Goal: Use online tool/utility: Utilize a website feature to perform a specific function

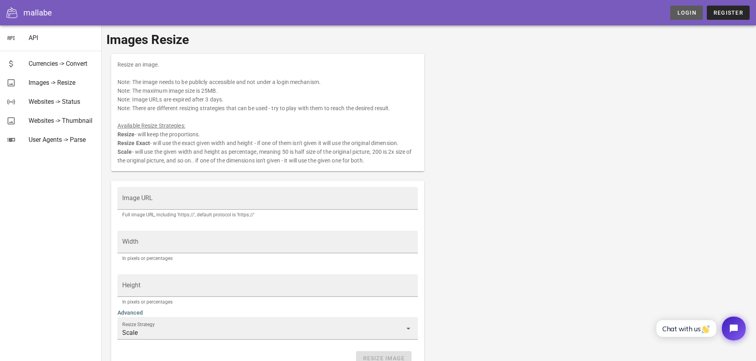
click at [686, 12] on span "Login" at bounding box center [685, 13] width 19 height 6
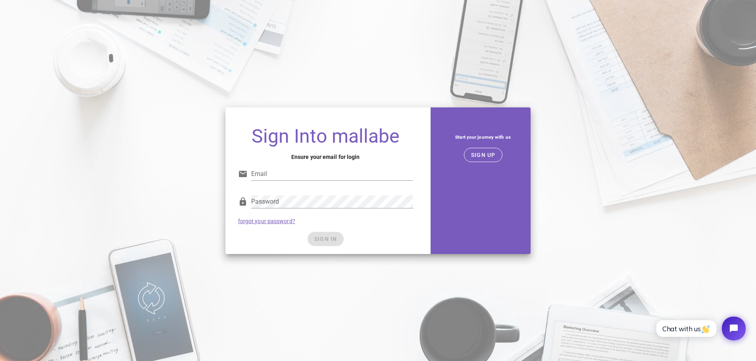
click at [268, 63] on div "Sign Into mallabe Ensure your email for login Email Password forgot your passwo…" at bounding box center [378, 180] width 756 height 361
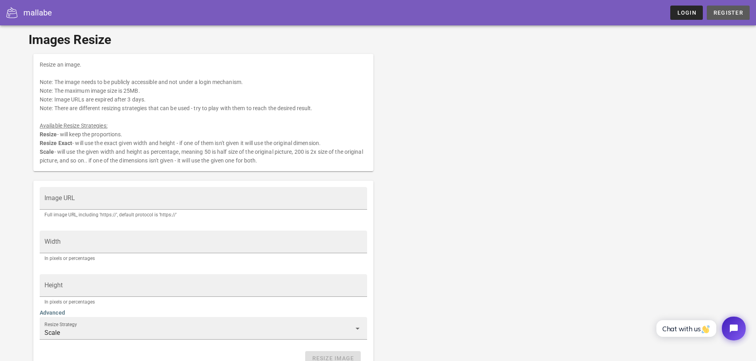
click at [719, 17] on link "Register" at bounding box center [727, 13] width 43 height 14
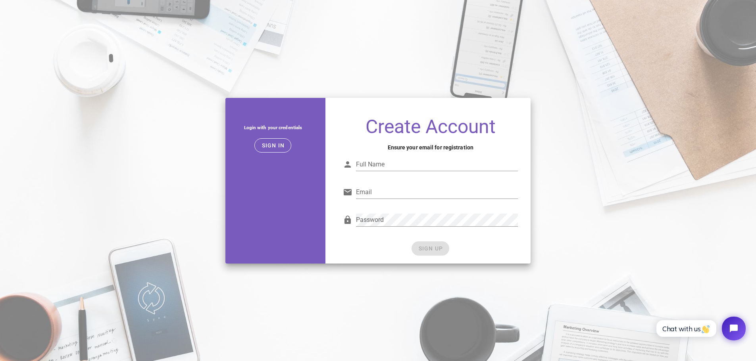
click at [319, 40] on div "Login with your credentials Sign in Create Account Ensure your email for regist…" at bounding box center [378, 180] width 756 height 361
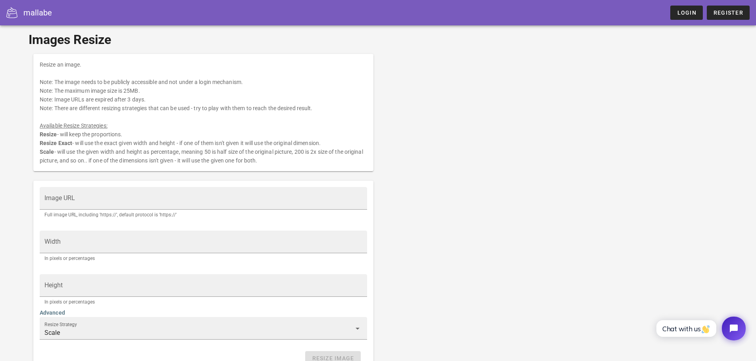
click at [11, 13] on icon at bounding box center [11, 12] width 11 height 11
click at [35, 15] on div "mallabe" at bounding box center [37, 13] width 29 height 12
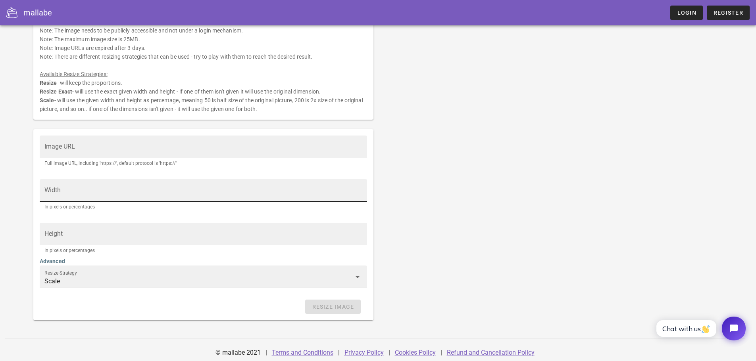
scroll to position [55, 0]
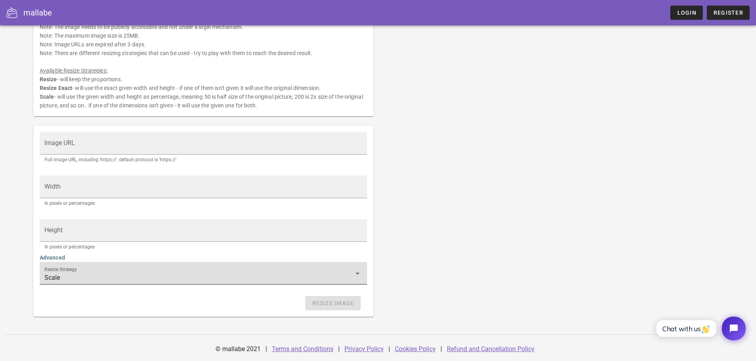
click at [69, 269] on label "Resize Strategy" at bounding box center [60, 270] width 33 height 6
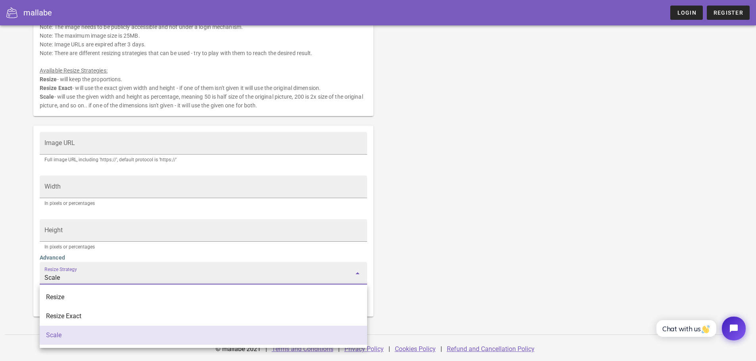
click at [68, 271] on label "Resize Strategy" at bounding box center [60, 270] width 33 height 6
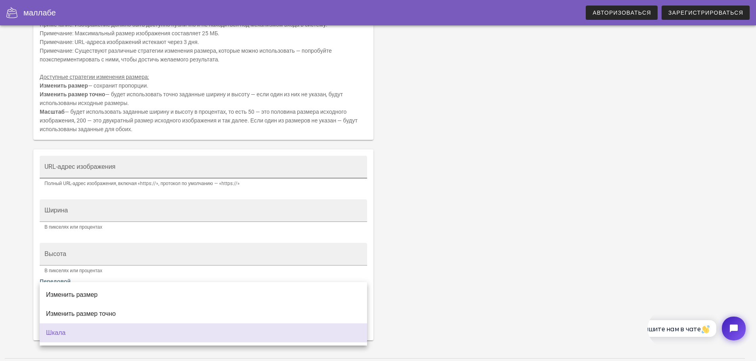
scroll to position [79, 0]
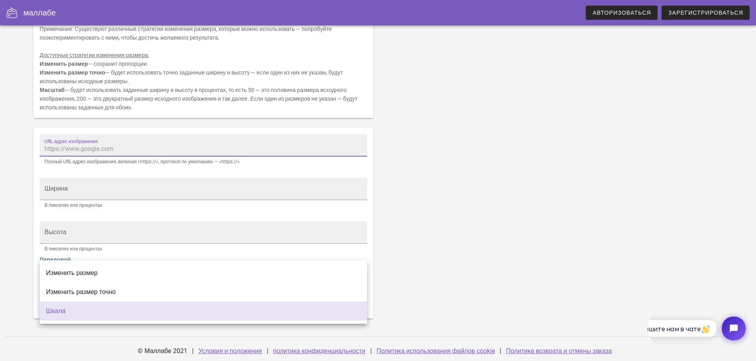
click at [115, 145] on input "URL-адрес изображения" at bounding box center [203, 149] width 318 height 13
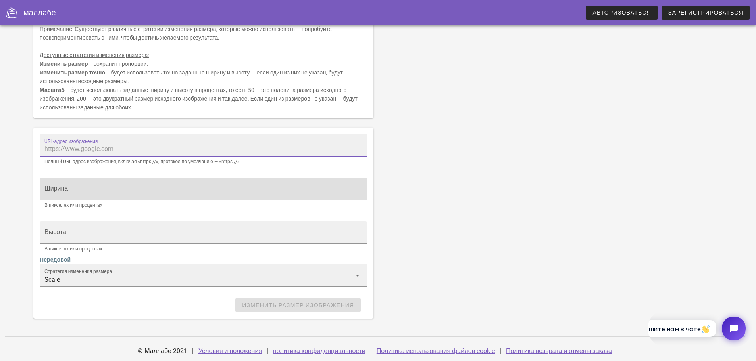
click at [101, 190] on input "Ширина" at bounding box center [203, 192] width 318 height 13
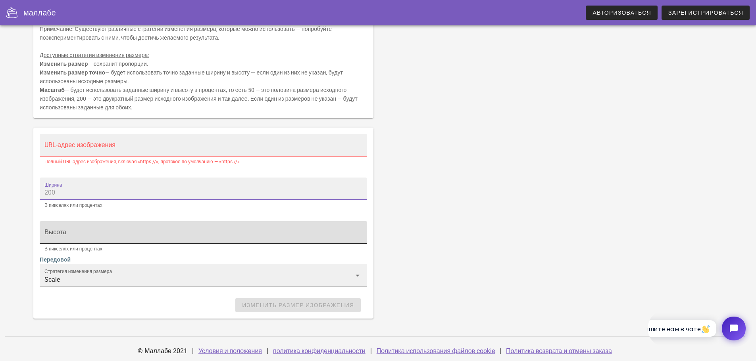
click at [94, 226] on div "Высота" at bounding box center [203, 232] width 318 height 22
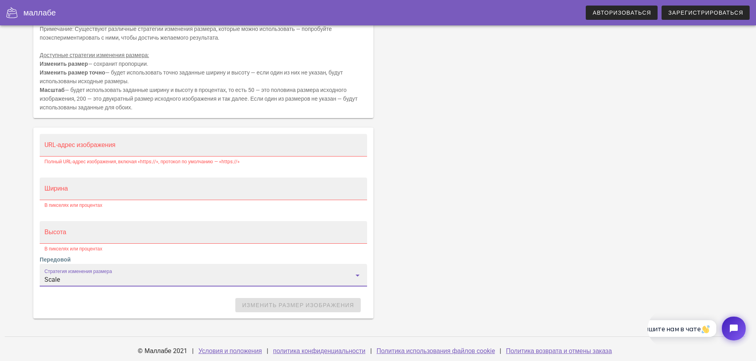
click at [94, 275] on input "Scale" at bounding box center [197, 280] width 307 height 13
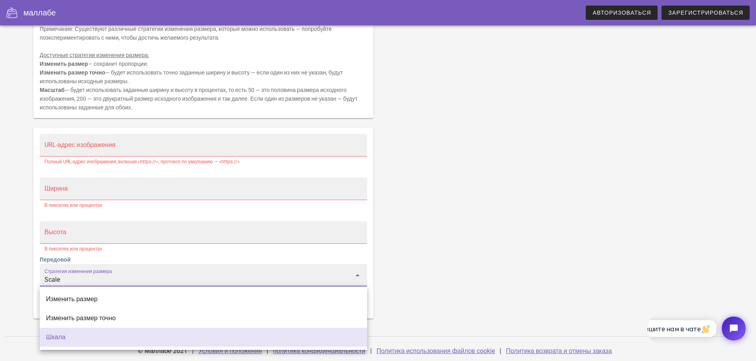
click at [94, 275] on input "Scale" at bounding box center [197, 280] width 307 height 13
click at [420, 176] on div "Изменить размер изображения. Примечание: Изображение должно быть доступно публи…" at bounding box center [378, 147] width 698 height 354
